Goal: Information Seeking & Learning: Learn about a topic

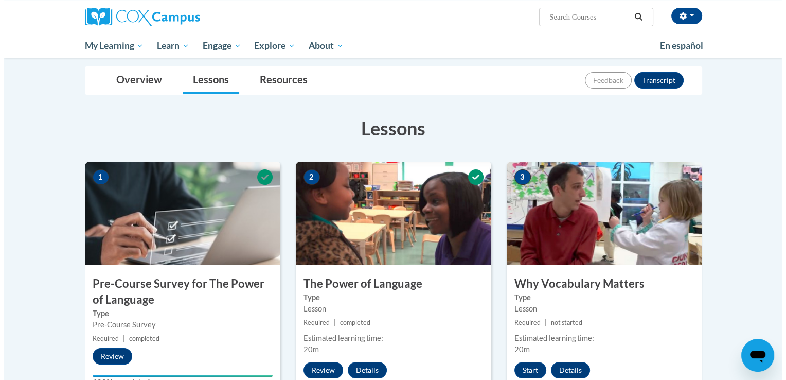
scroll to position [109, 0]
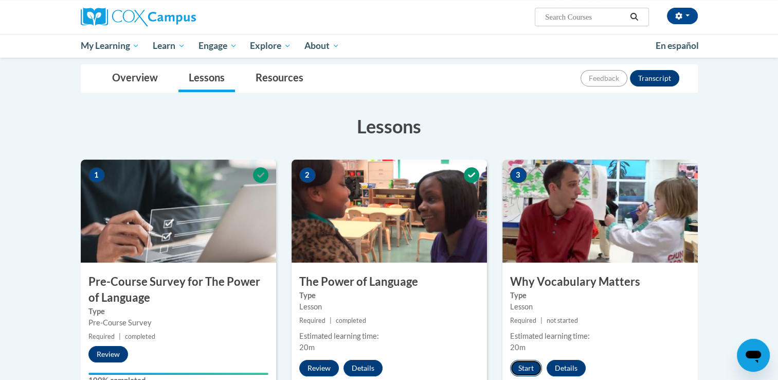
click at [527, 364] on button "Start" at bounding box center [526, 368] width 32 height 16
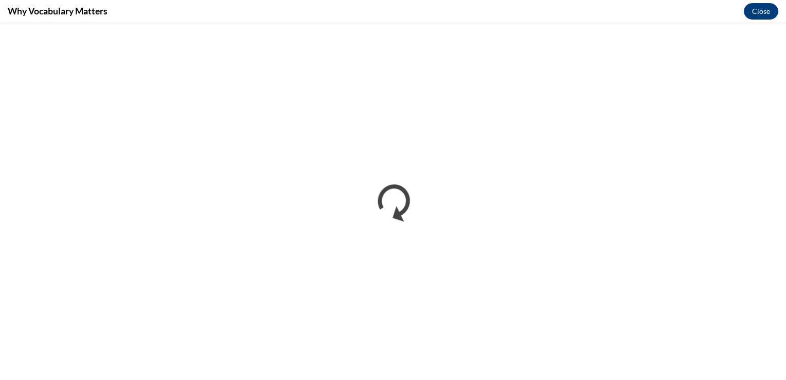
scroll to position [0, 0]
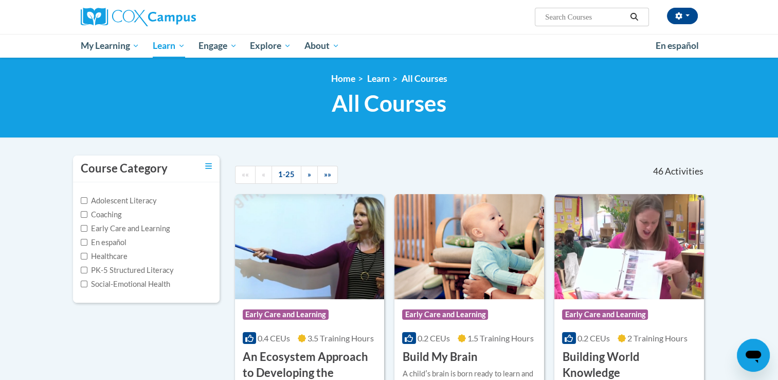
click at [593, 20] on input "Search..." at bounding box center [585, 17] width 82 height 12
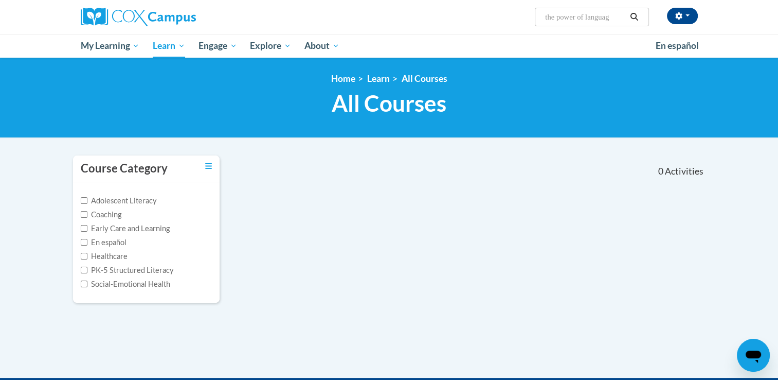
type input "the power of language"
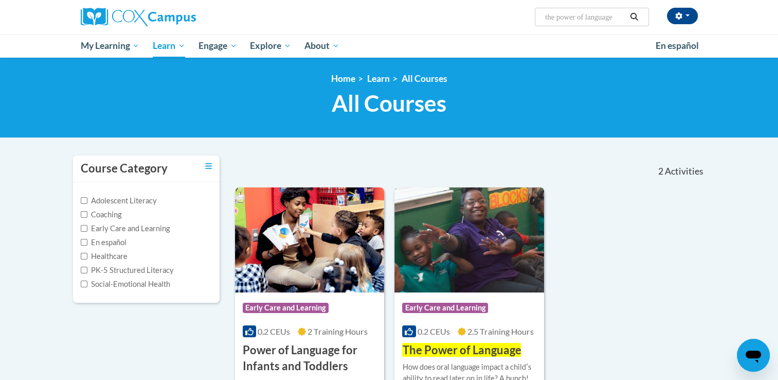
click at [474, 276] on img at bounding box center [470, 239] width 150 height 105
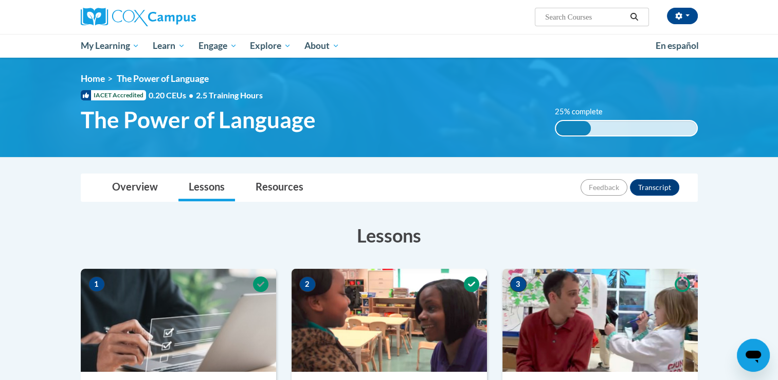
click at [474, 276] on icon at bounding box center [471, 283] width 15 height 15
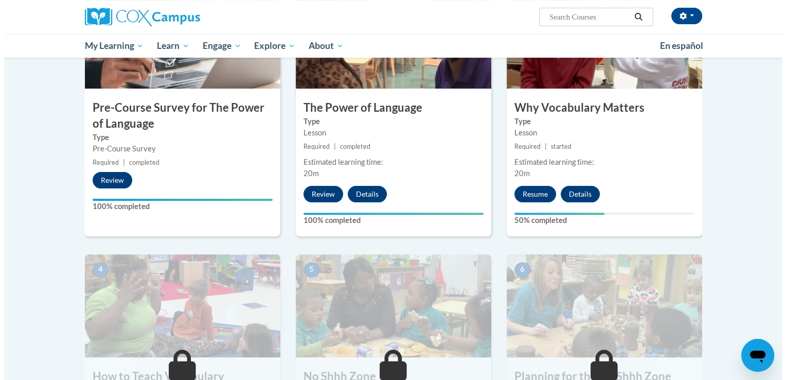
scroll to position [286, 0]
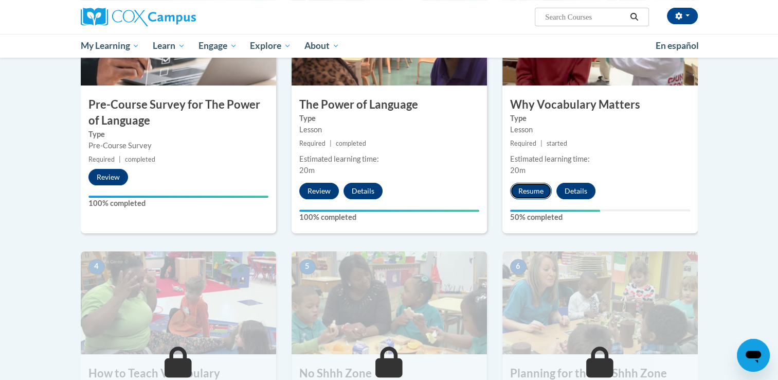
click at [530, 189] on button "Resume" at bounding box center [531, 191] width 42 height 16
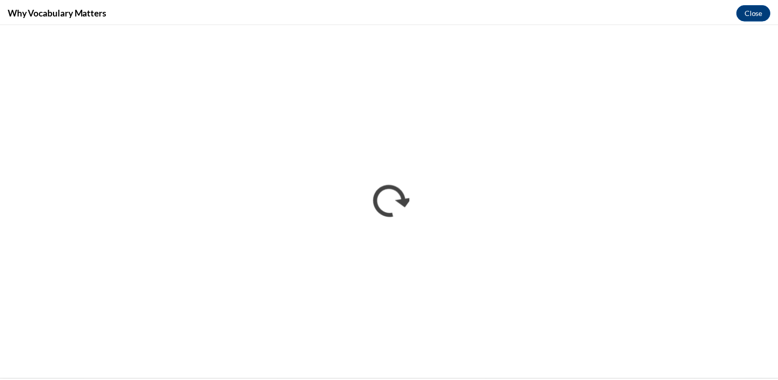
scroll to position [0, 0]
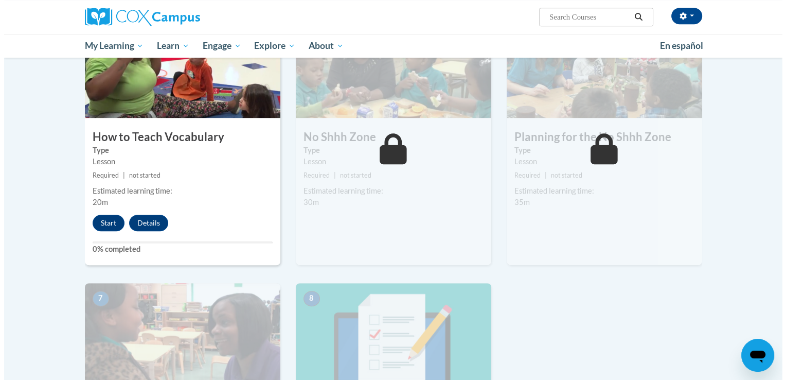
scroll to position [529, 0]
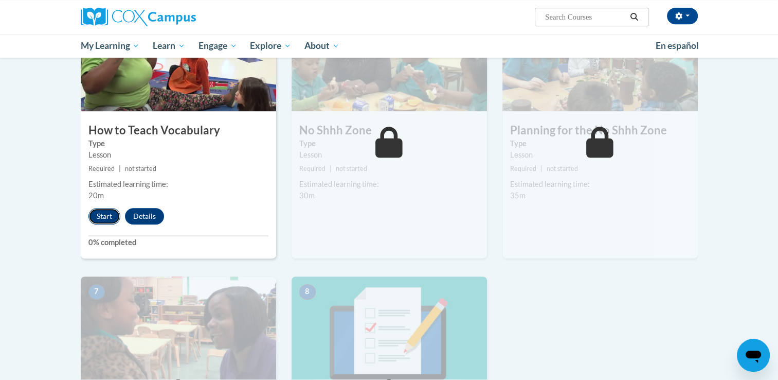
click at [105, 212] on button "Start" at bounding box center [104, 216] width 32 height 16
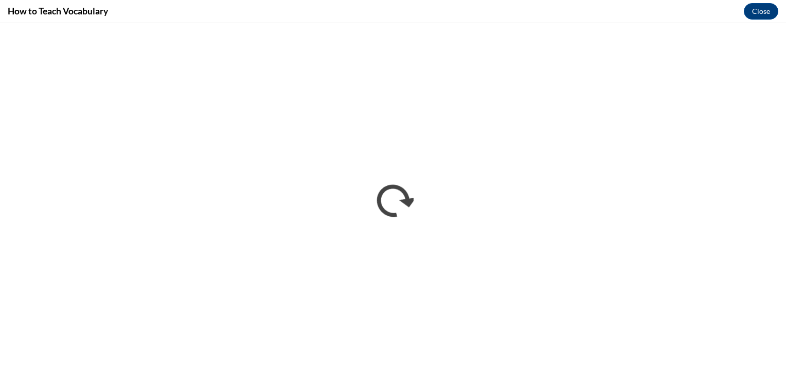
scroll to position [0, 0]
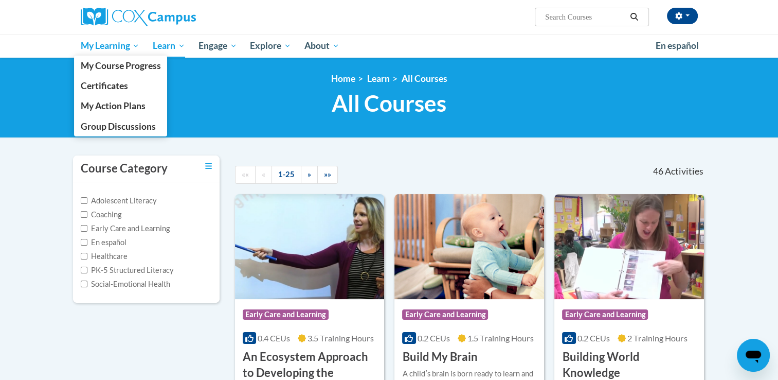
click at [123, 50] on span "My Learning" at bounding box center [109, 46] width 59 height 12
click at [127, 67] on span "My Course Progress" at bounding box center [120, 65] width 80 height 11
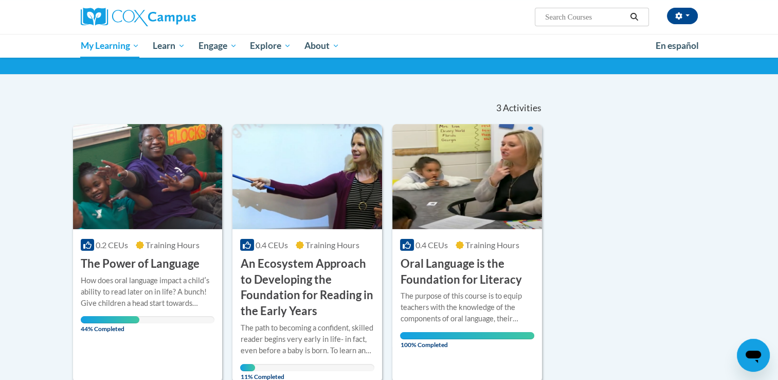
scroll to position [67, 0]
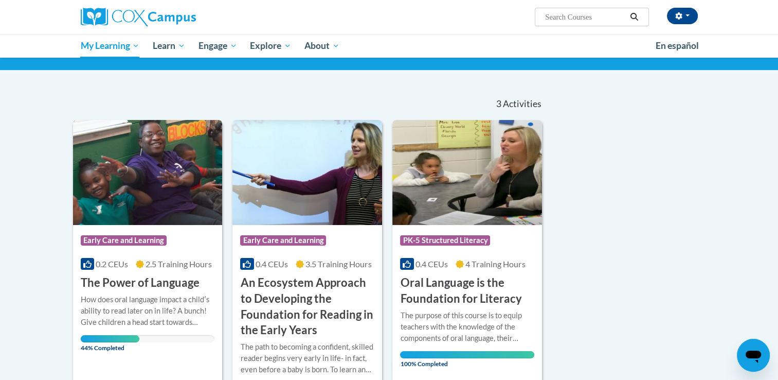
click at [147, 180] on img at bounding box center [148, 172] width 150 height 105
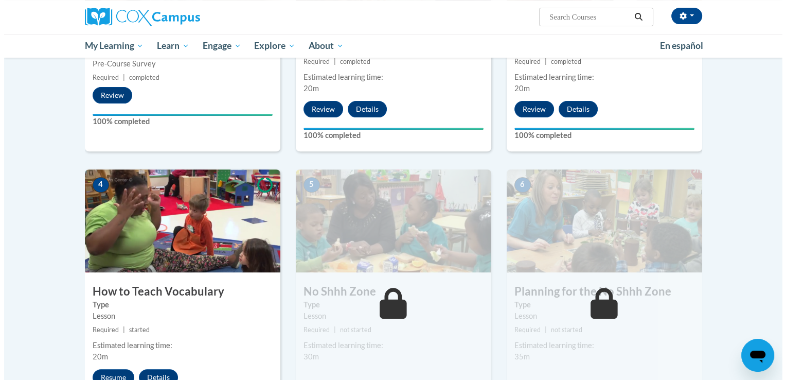
scroll to position [376, 0]
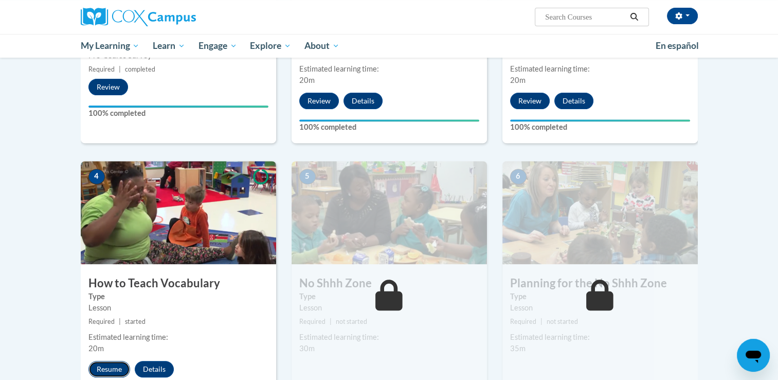
click at [111, 368] on button "Resume" at bounding box center [109, 369] width 42 height 16
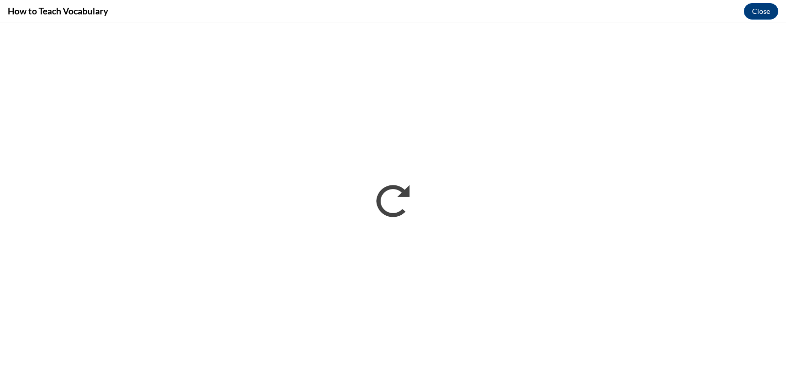
scroll to position [0, 0]
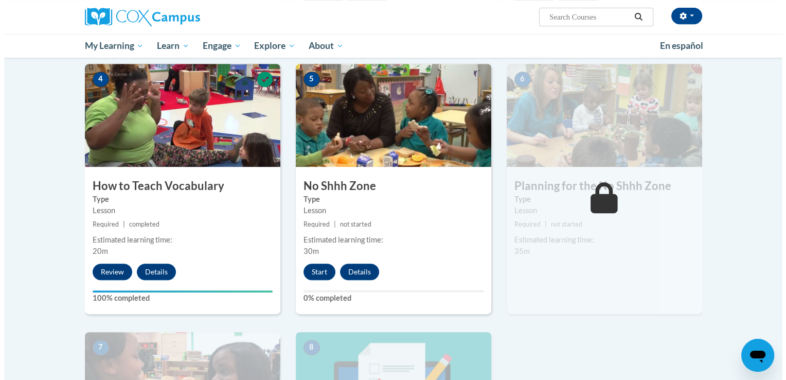
scroll to position [475, 0]
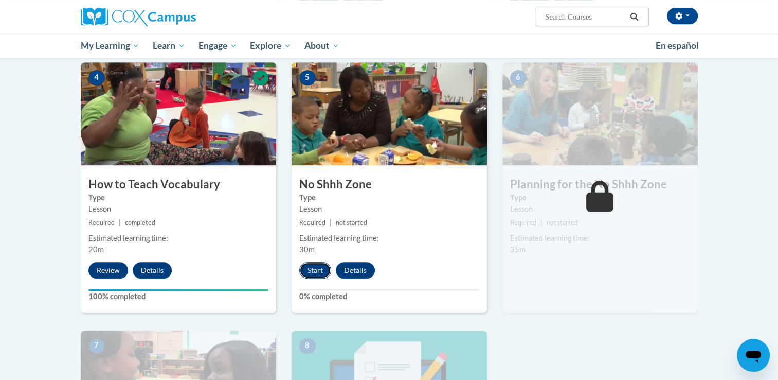
click at [316, 269] on button "Start" at bounding box center [315, 270] width 32 height 16
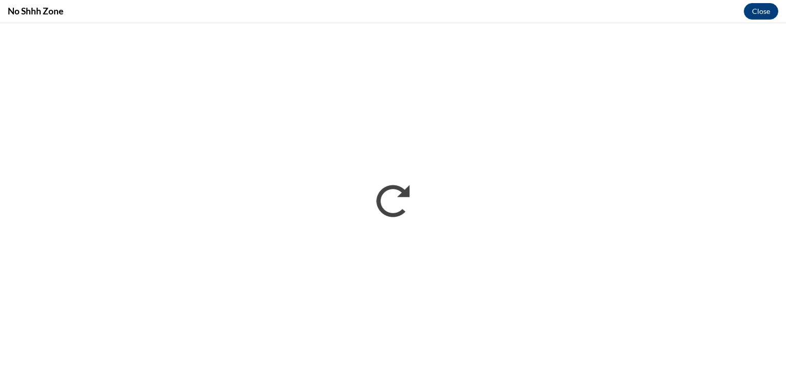
scroll to position [0, 0]
